Goal: Task Accomplishment & Management: Complete application form

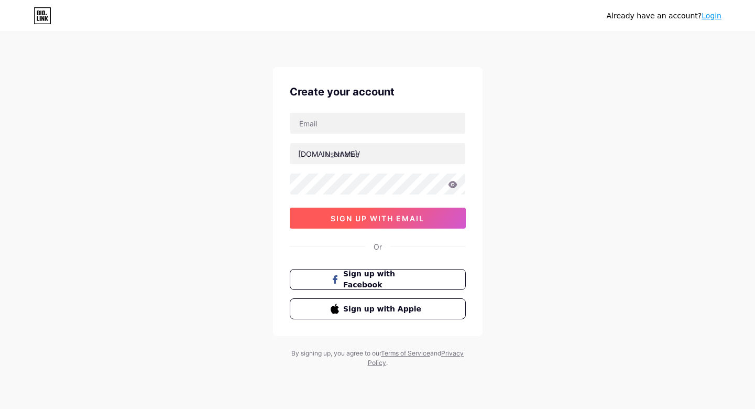
click at [377, 218] on span "sign up with email" at bounding box center [377, 218] width 94 height 9
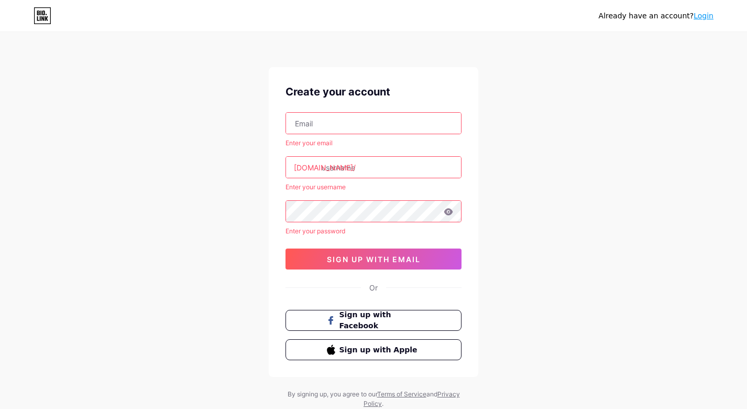
click at [312, 132] on input "text" at bounding box center [373, 123] width 175 height 21
type input "[EMAIL_ADDRESS][DOMAIN_NAME]"
click at [370, 167] on input "text" at bounding box center [373, 167] width 175 height 21
paste input "luanaarisha40"
type input "luanaarisha"
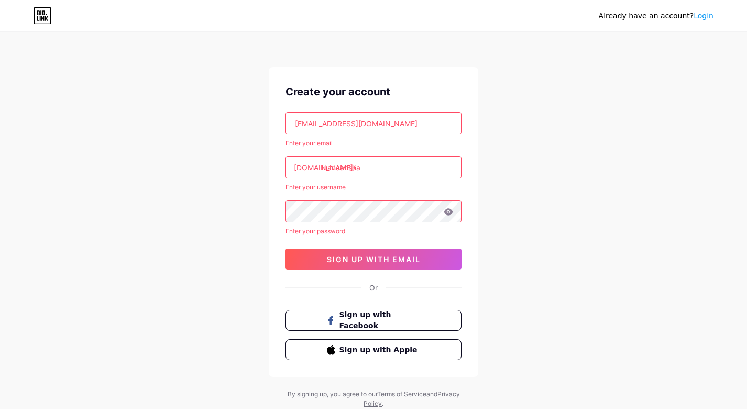
click at [529, 157] on div "Already have an account? Login Create your account [EMAIL_ADDRESS][DOMAIN_NAME]…" at bounding box center [373, 221] width 747 height 442
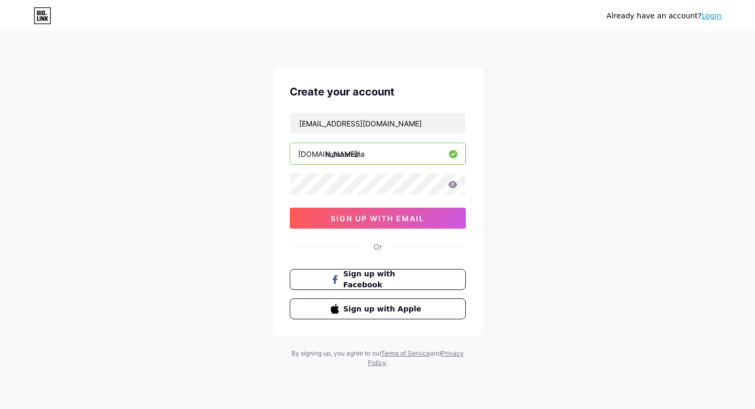
click at [528, 174] on div "Already have an account? Login Create your account [EMAIL_ADDRESS][DOMAIN_NAME]…" at bounding box center [377, 200] width 755 height 401
click at [384, 218] on span "sign up with email" at bounding box center [377, 218] width 94 height 9
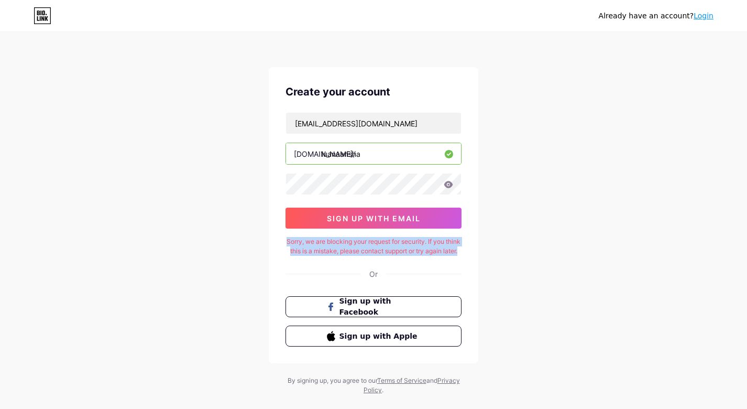
drag, startPoint x: 405, startPoint y: 264, endPoint x: 286, endPoint y: 246, distance: 119.9
click at [286, 246] on div "Sorry, we are blocking your request for security. If you think this is a mistak…" at bounding box center [373, 246] width 176 height 19
copy div "Sorry, we are blocking your request for security. If you think this is a mistak…"
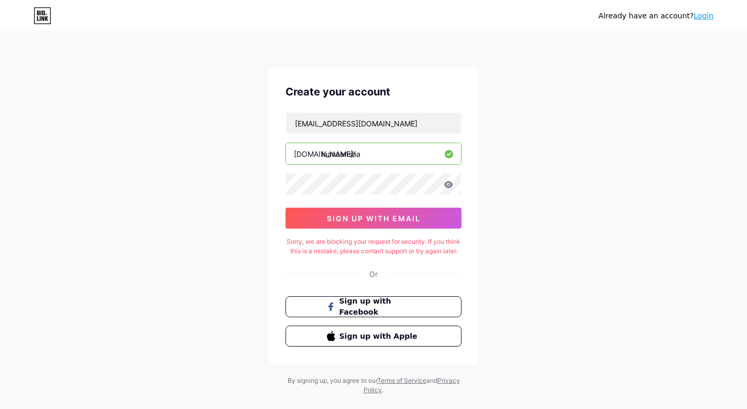
click at [599, 209] on div "Already have an account? Login Create your account [EMAIL_ADDRESS][DOMAIN_NAME]…" at bounding box center [373, 214] width 747 height 428
click at [395, 249] on div "Sorry, we are blocking your request for security. If you think this is a mistak…" at bounding box center [373, 246] width 176 height 19
click at [382, 233] on div "Create your account [EMAIL_ADDRESS][DOMAIN_NAME] [DOMAIN_NAME]/ luanaarisha 0cA…" at bounding box center [373, 215] width 209 height 296
click at [662, 17] on div "Already have an account? Login" at bounding box center [656, 15] width 115 height 11
